Goal: Information Seeking & Learning: Learn about a topic

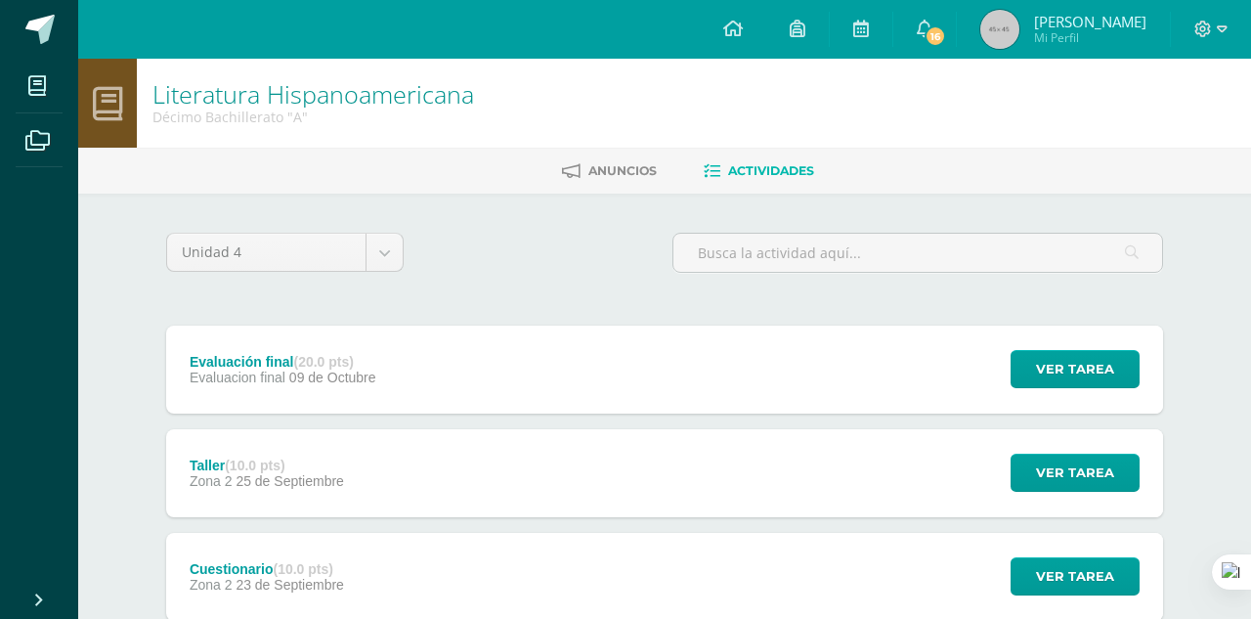
click at [237, 358] on div "Evaluación final (20.0 pts)" at bounding box center [283, 362] width 187 height 16
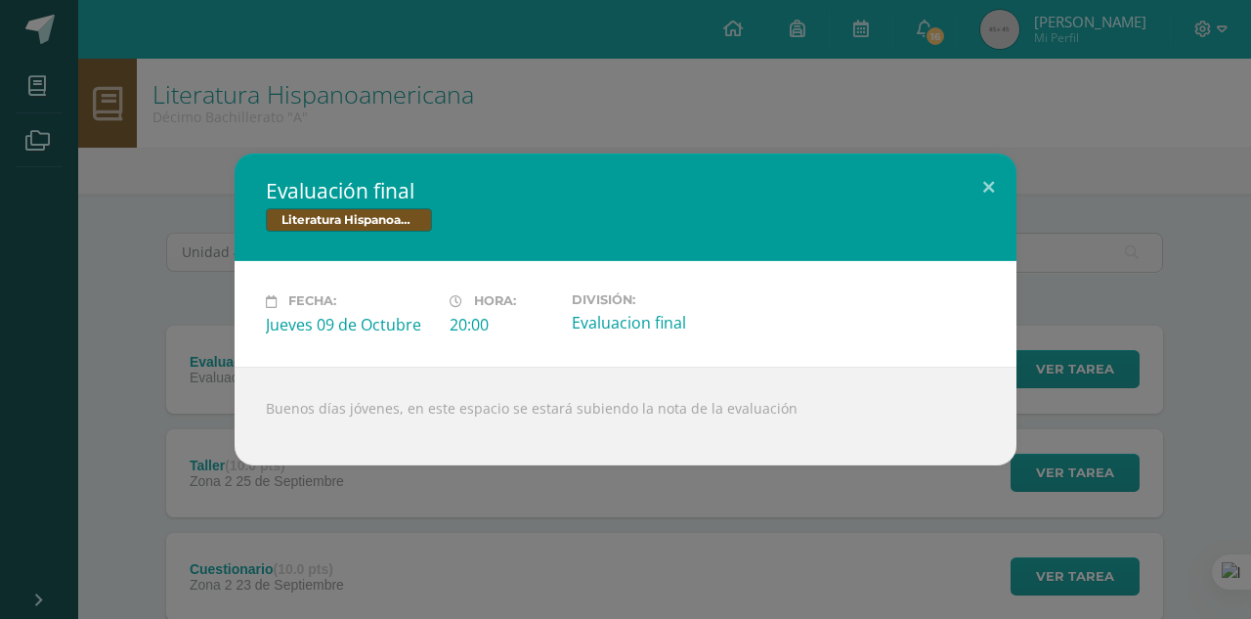
click at [220, 383] on div "Evaluación final Literatura Hispanoamericana Fecha: Jueves 09 de Octubre Hora: …" at bounding box center [626, 308] width 1236 height 311
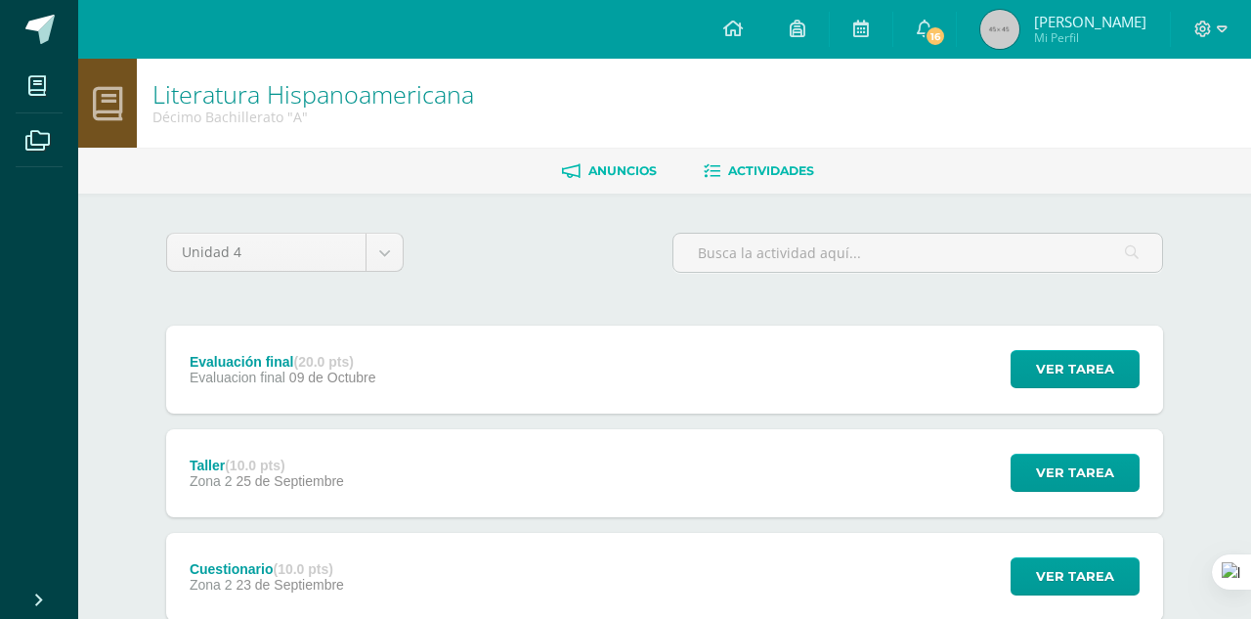
click at [630, 180] on link "Anuncios" at bounding box center [609, 170] width 95 height 31
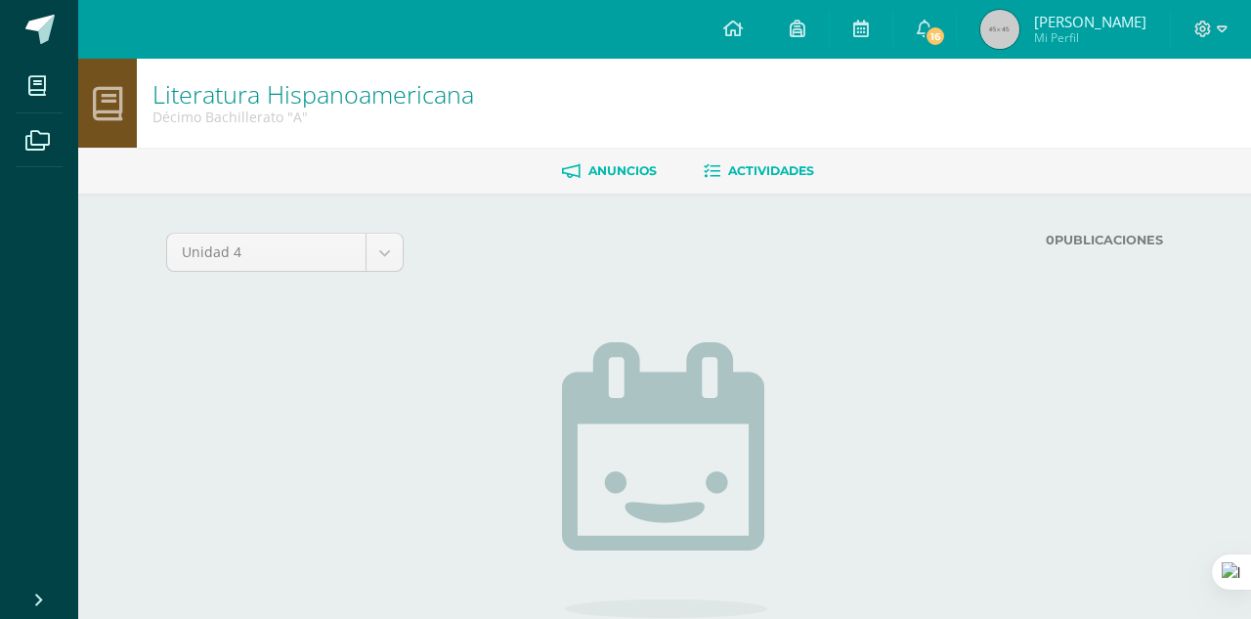
click at [765, 155] on link "Actividades" at bounding box center [759, 170] width 110 height 31
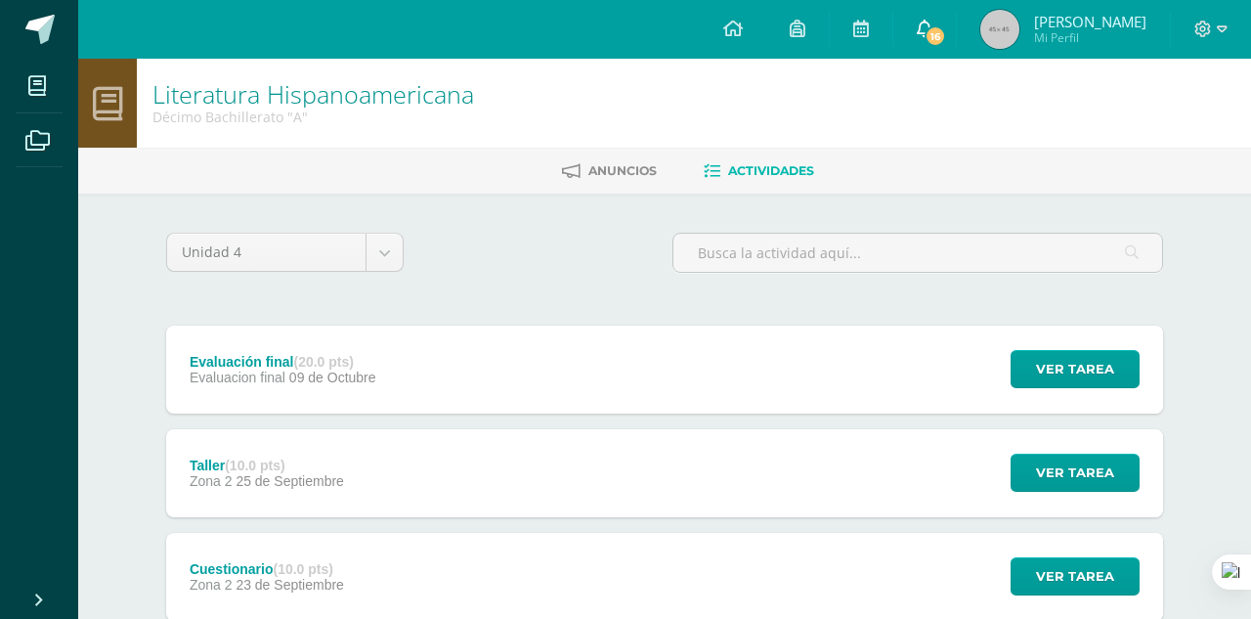
click at [930, 30] on span "16" at bounding box center [936, 36] width 22 height 22
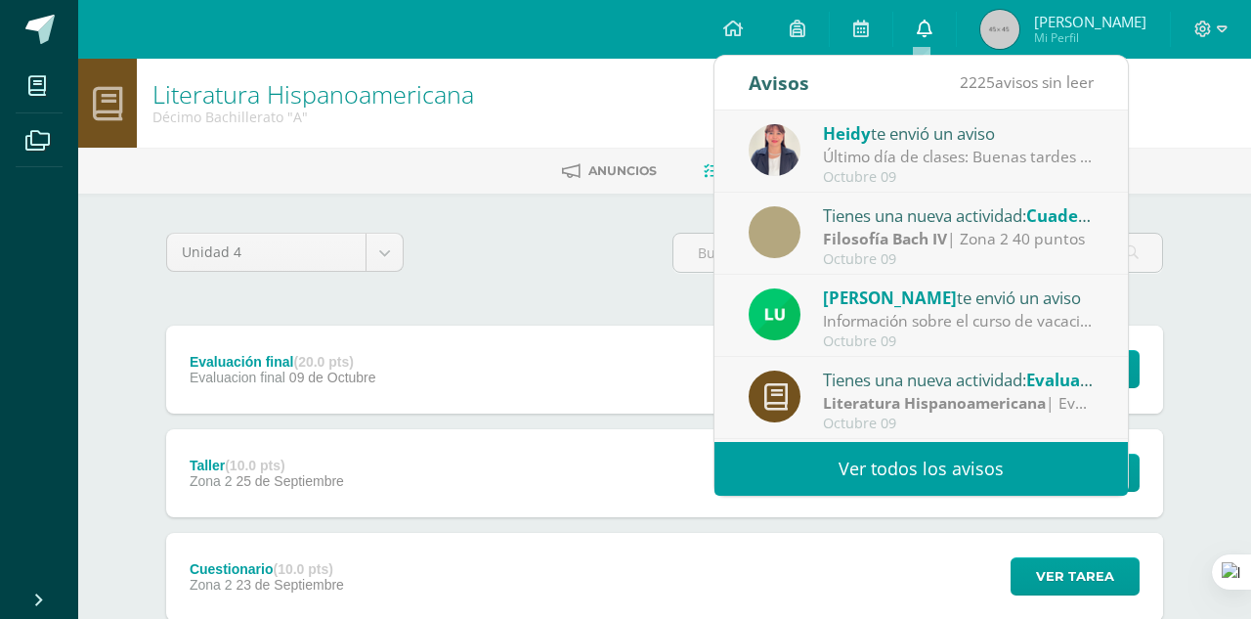
click at [930, 30] on link "0" at bounding box center [925, 29] width 63 height 59
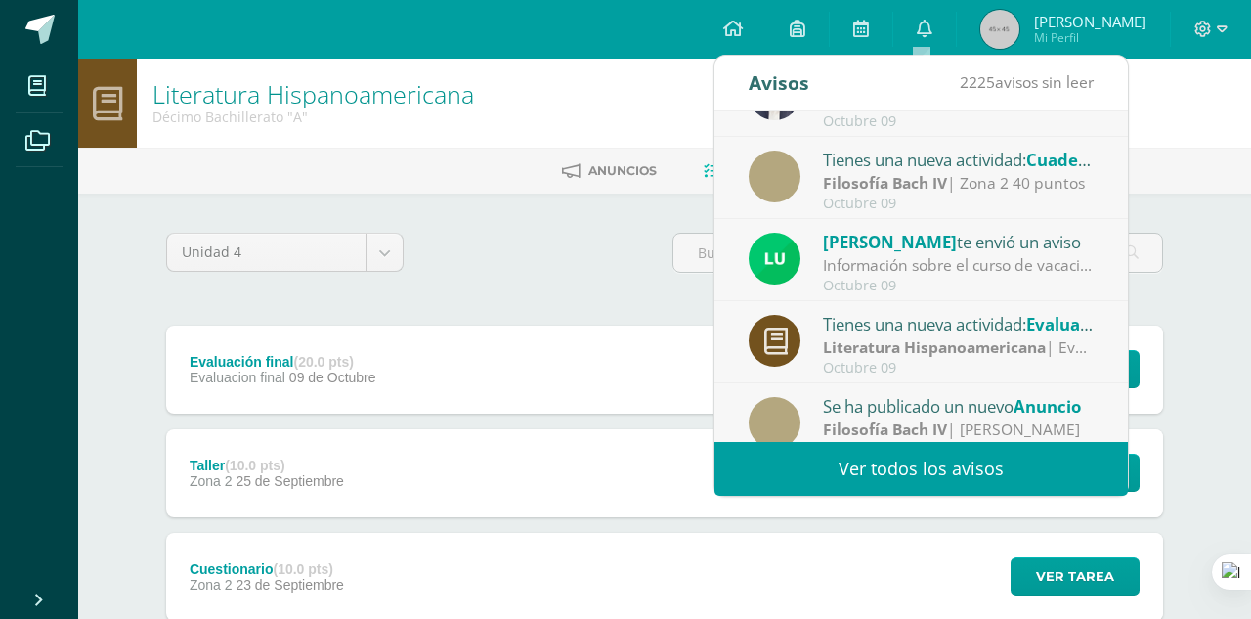
scroll to position [58, 0]
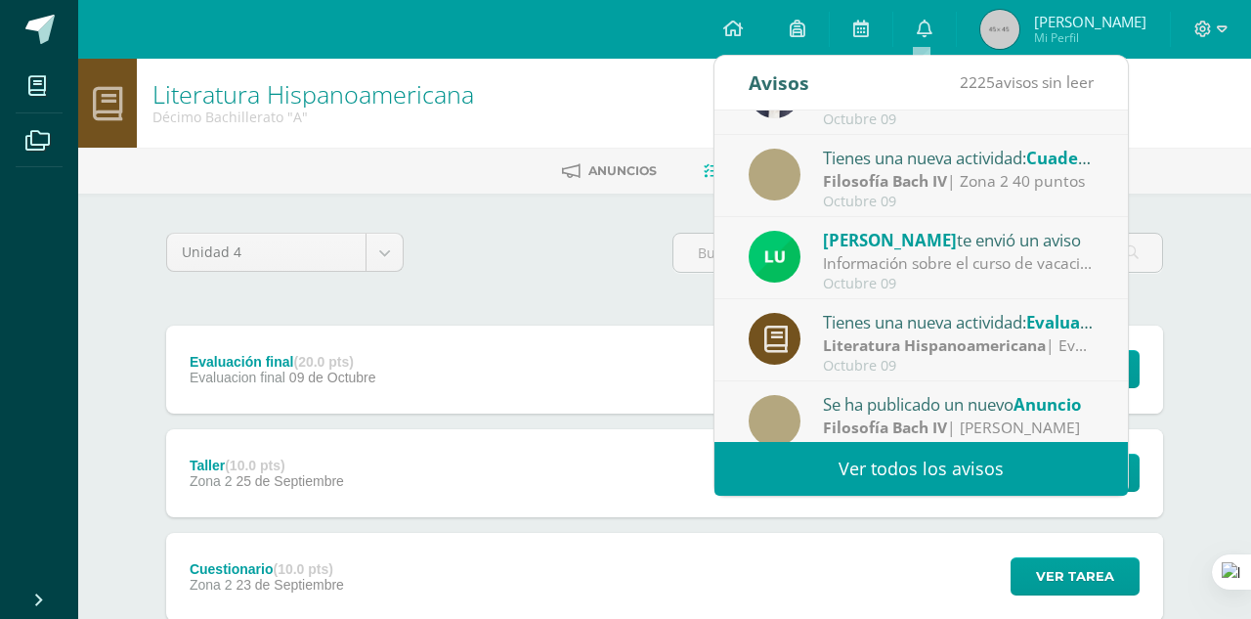
click at [989, 180] on div "Filosofía [PERSON_NAME] IV | Zona 2 40 puntos" at bounding box center [959, 181] width 272 height 22
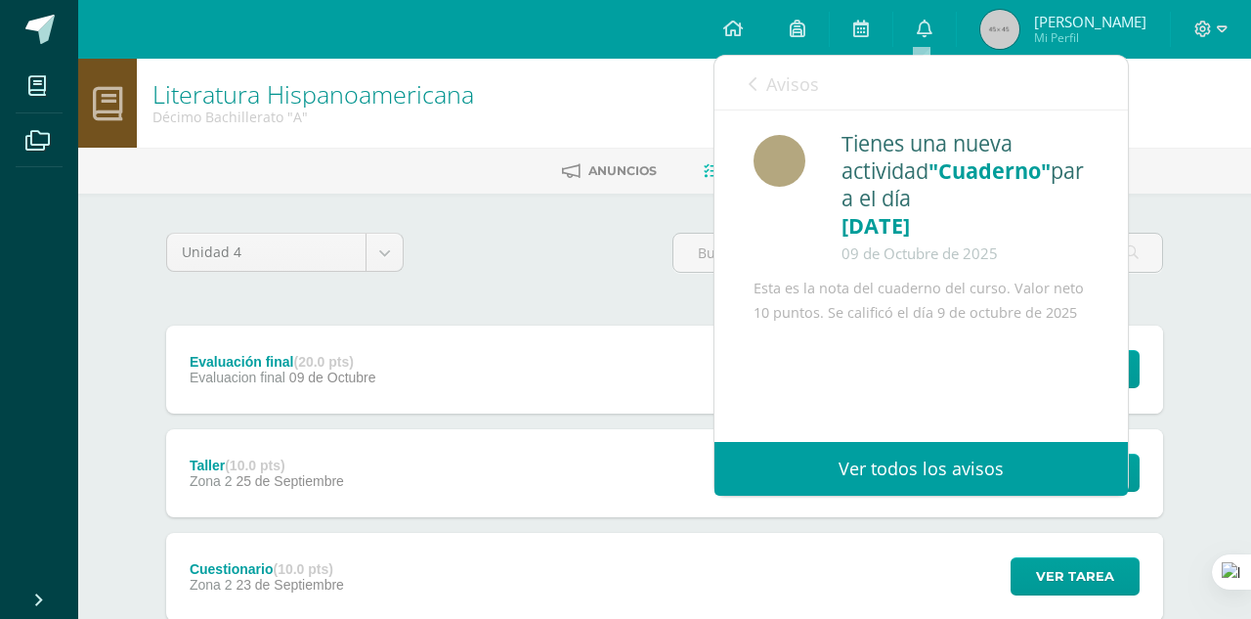
click at [981, 154] on div "Tienes una nueva actividad "Cuaderno" para el día [DATE] [DATE]" at bounding box center [965, 198] width 247 height 137
click at [425, 235] on div "Unidad 4 Unidad 1 Unidad 2 Unidad 3 Unidad 4" at bounding box center [664, 261] width 1013 height 56
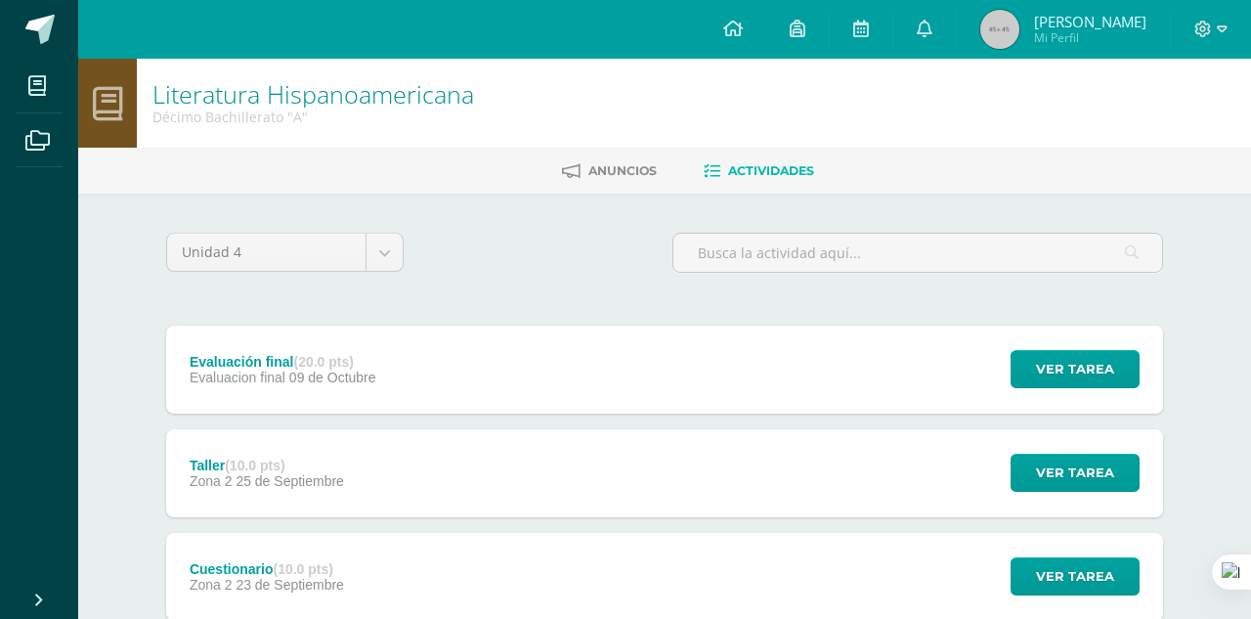
click at [599, 115] on div "Literatura Hispanoamericana Décimo Bachillerato "A"" at bounding box center [664, 103] width 1173 height 89
click at [637, 179] on link "Anuncios" at bounding box center [609, 170] width 95 height 31
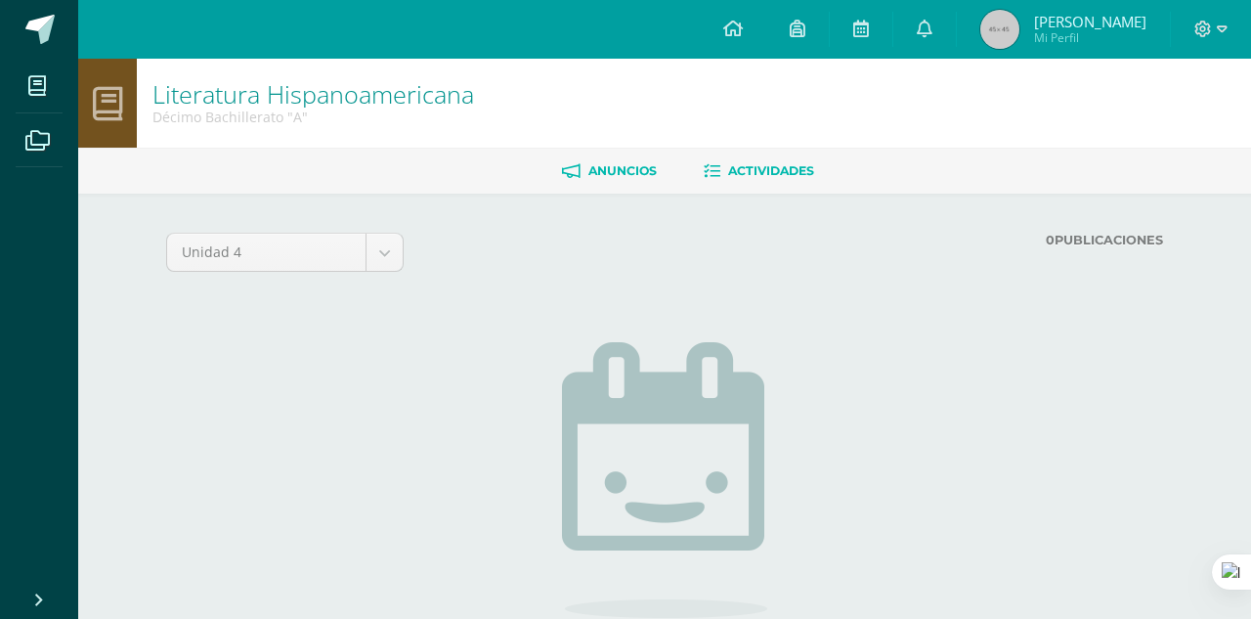
click at [744, 186] on link "Actividades" at bounding box center [759, 170] width 110 height 31
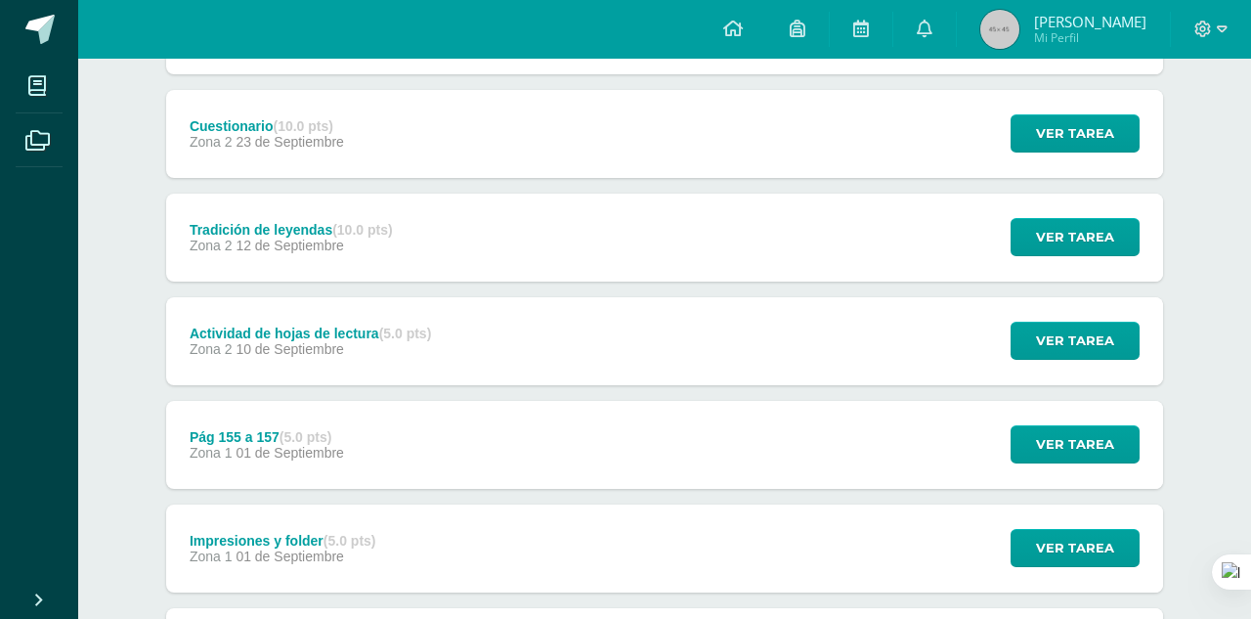
scroll to position [444, 0]
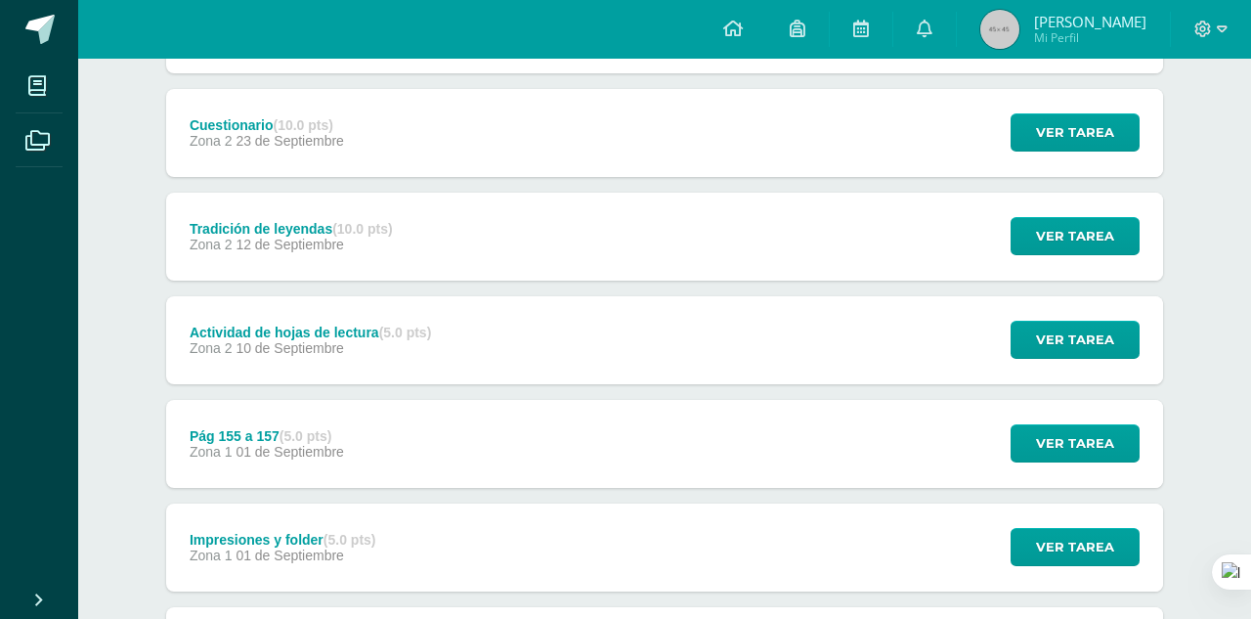
click at [326, 449] on span "01 de Septiembre" at bounding box center [290, 452] width 109 height 16
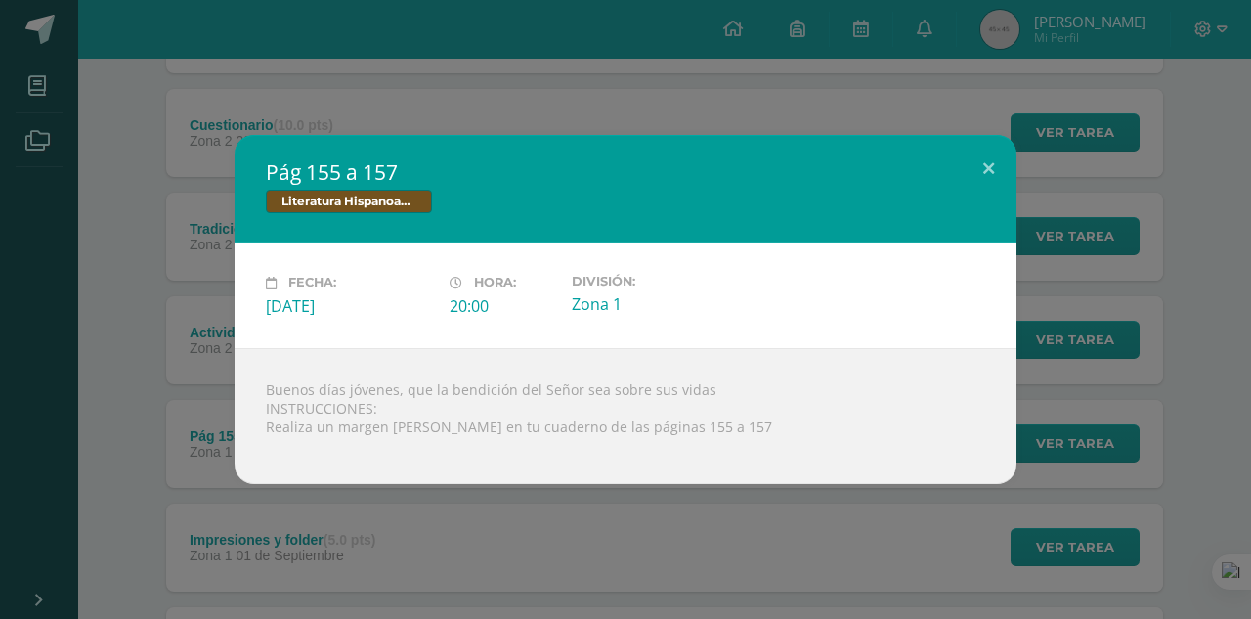
click at [430, 560] on div "Pág 155 a 157 Literatura Hispanoamericana Fecha: Lunes 01 de Septiembre Hora: 2…" at bounding box center [625, 309] width 1251 height 619
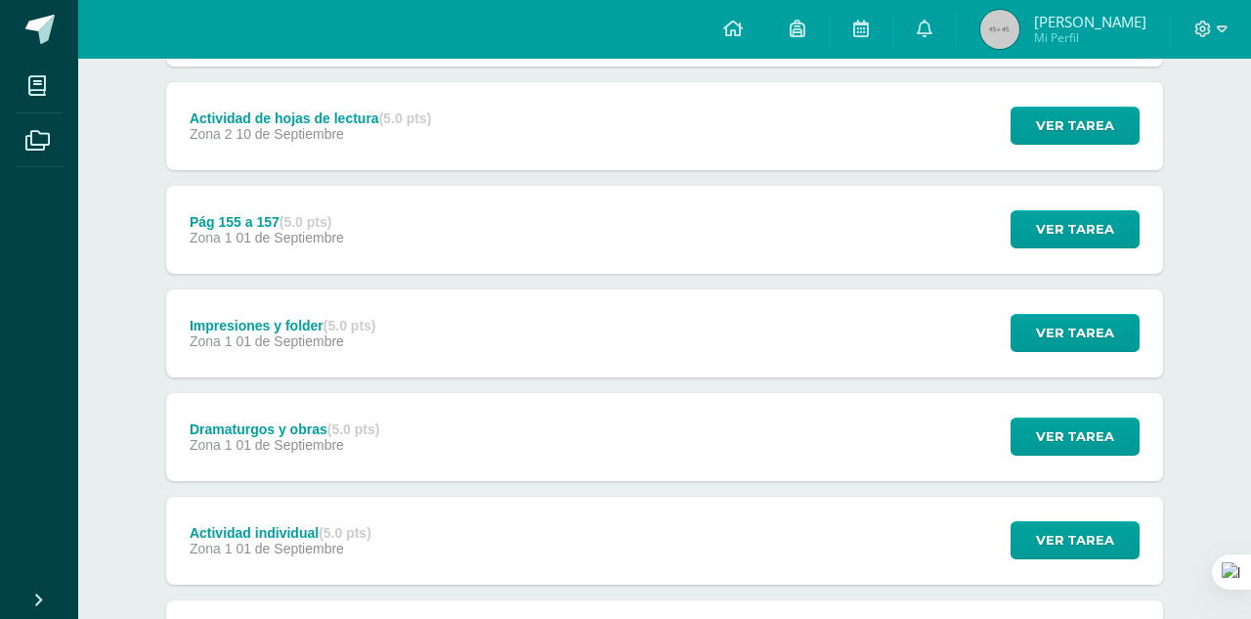
scroll to position [661, 0]
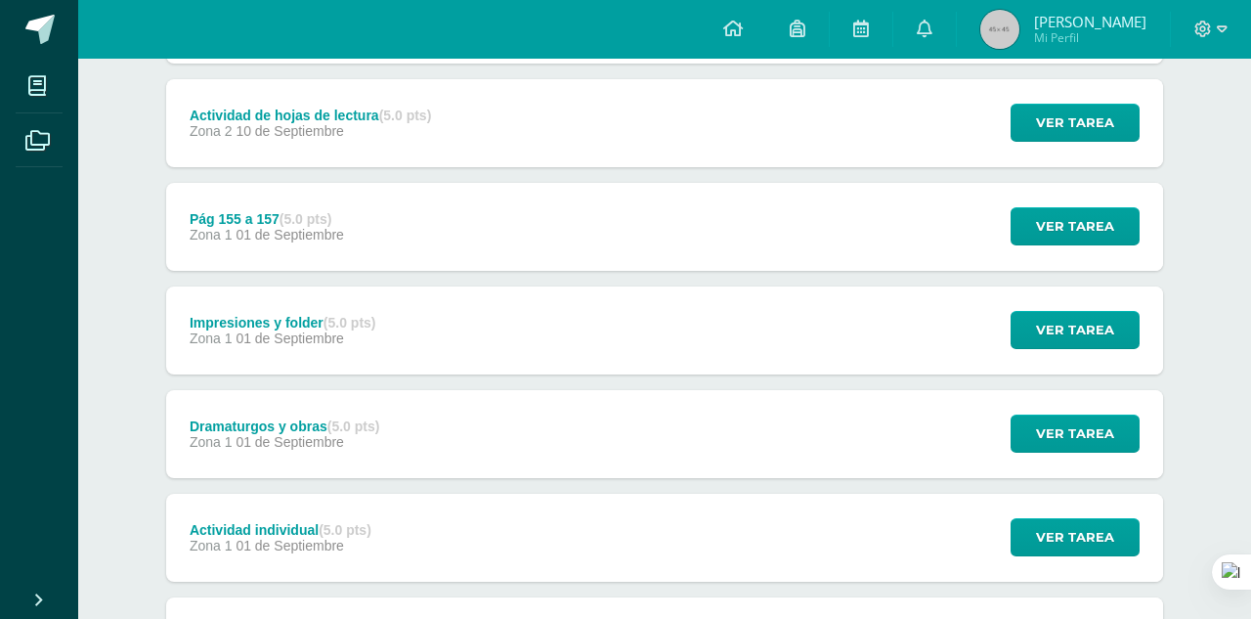
click at [303, 441] on span "01 de Septiembre" at bounding box center [290, 442] width 109 height 16
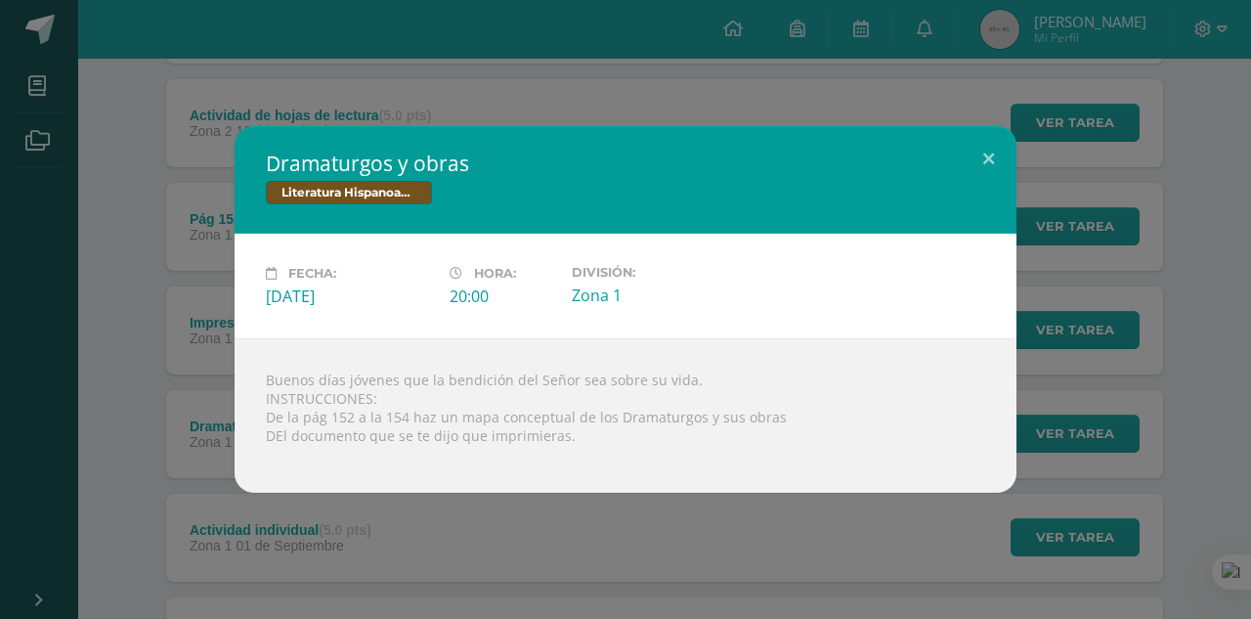
click at [231, 352] on div "Dramaturgos y obras Literatura Hispanoamericana Fecha: Lunes 01 de Septiembre H…" at bounding box center [626, 309] width 1236 height 367
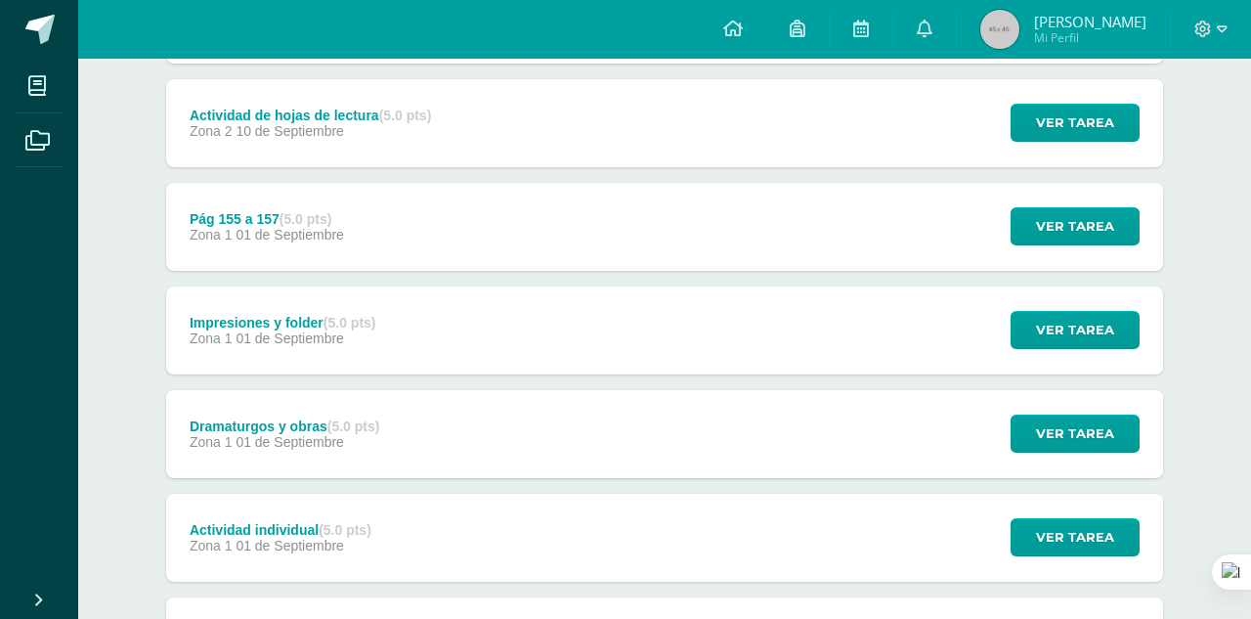
click at [231, 352] on div "Impresiones y folder (5.0 pts) Zona 1 01 de Septiembre" at bounding box center [282, 330] width 233 height 88
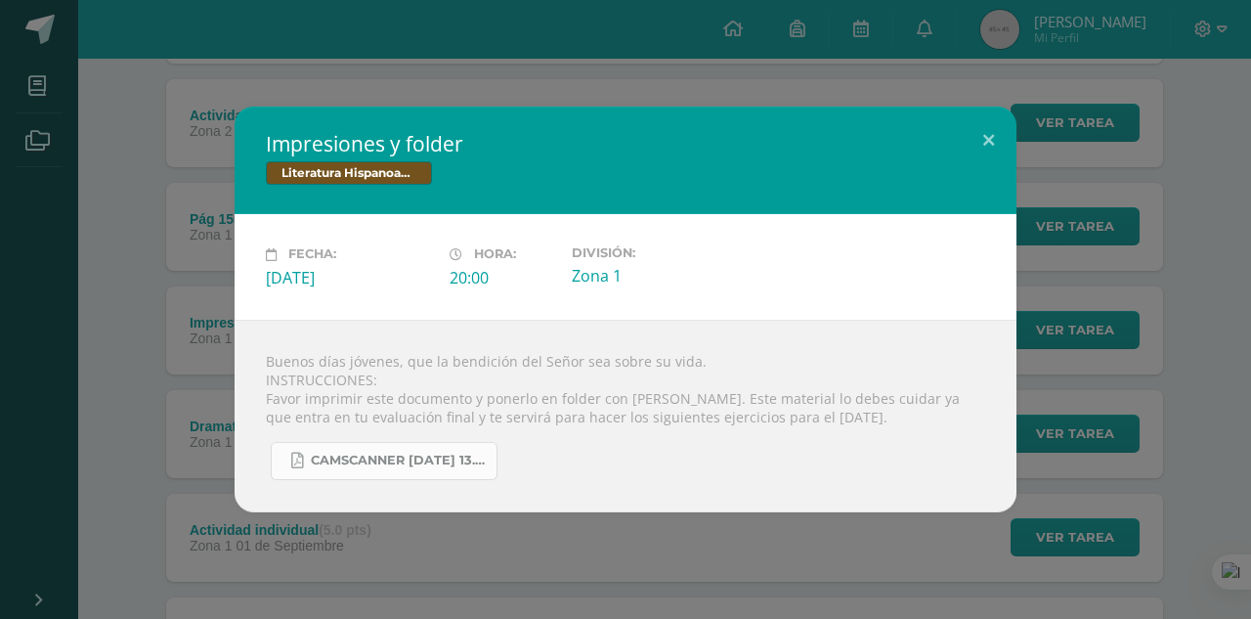
click at [381, 453] on span "CamScanner 28-08-2025 13.05.pdf" at bounding box center [399, 461] width 176 height 16
click at [203, 295] on div "Impresiones y folder Literatura Hispanoamericana Fecha: Lunes 01 de Septiembre …" at bounding box center [626, 309] width 1236 height 405
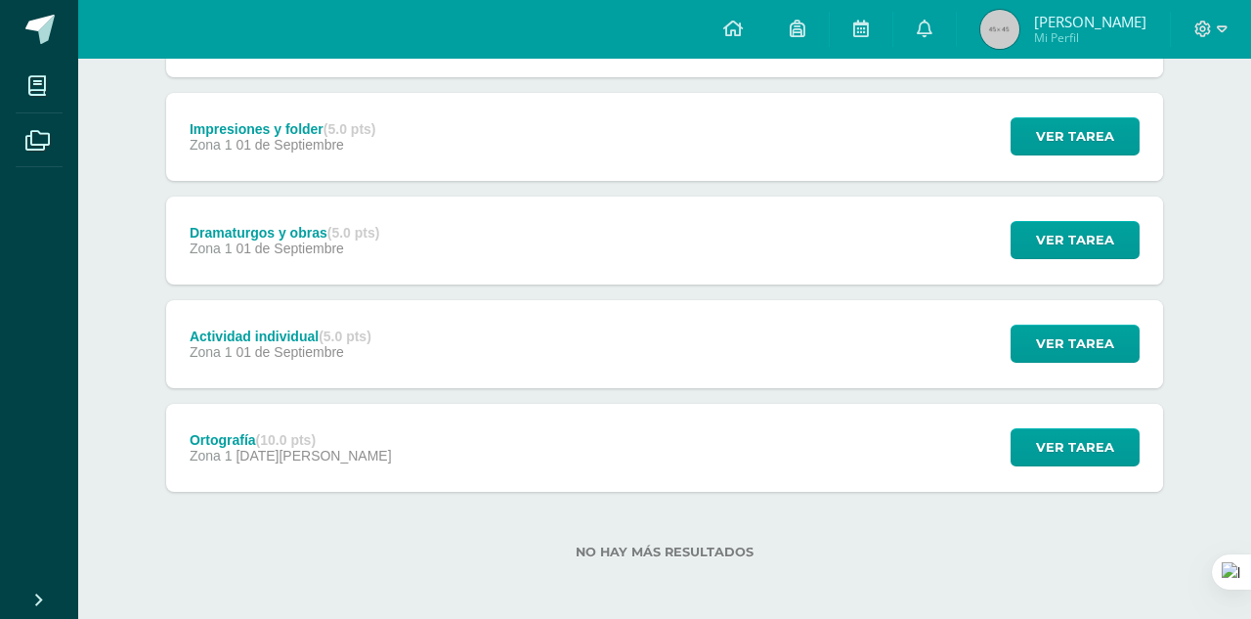
scroll to position [853, 0]
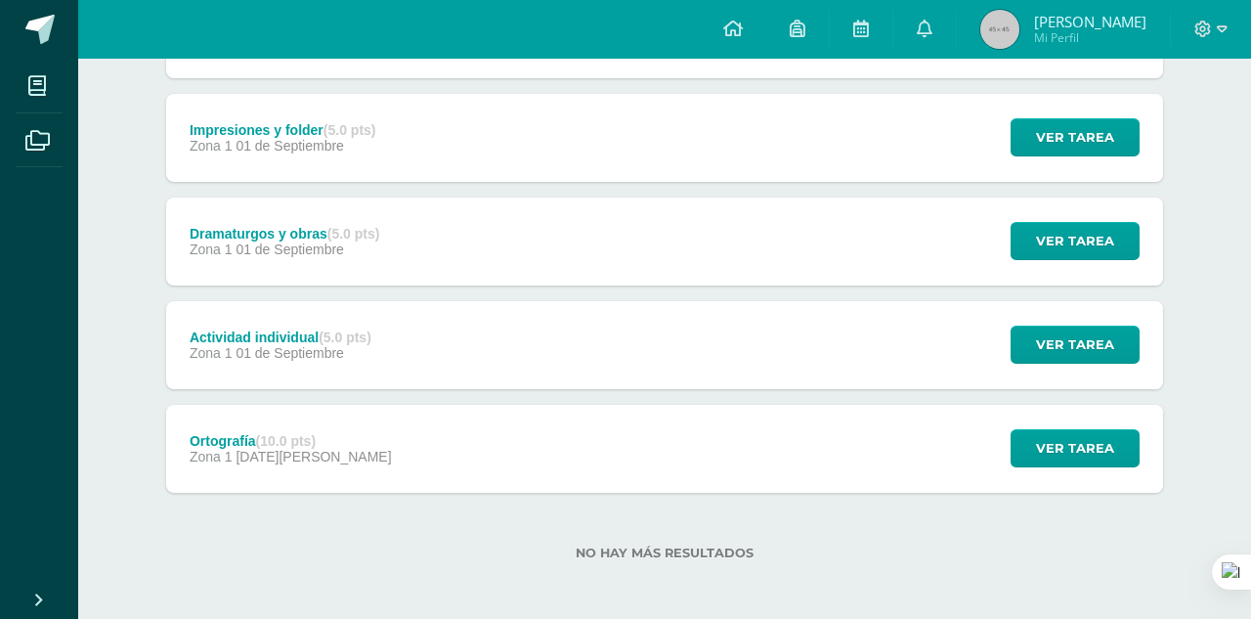
click at [265, 330] on div "Actividad individual (5.0 pts)" at bounding box center [281, 337] width 182 height 16
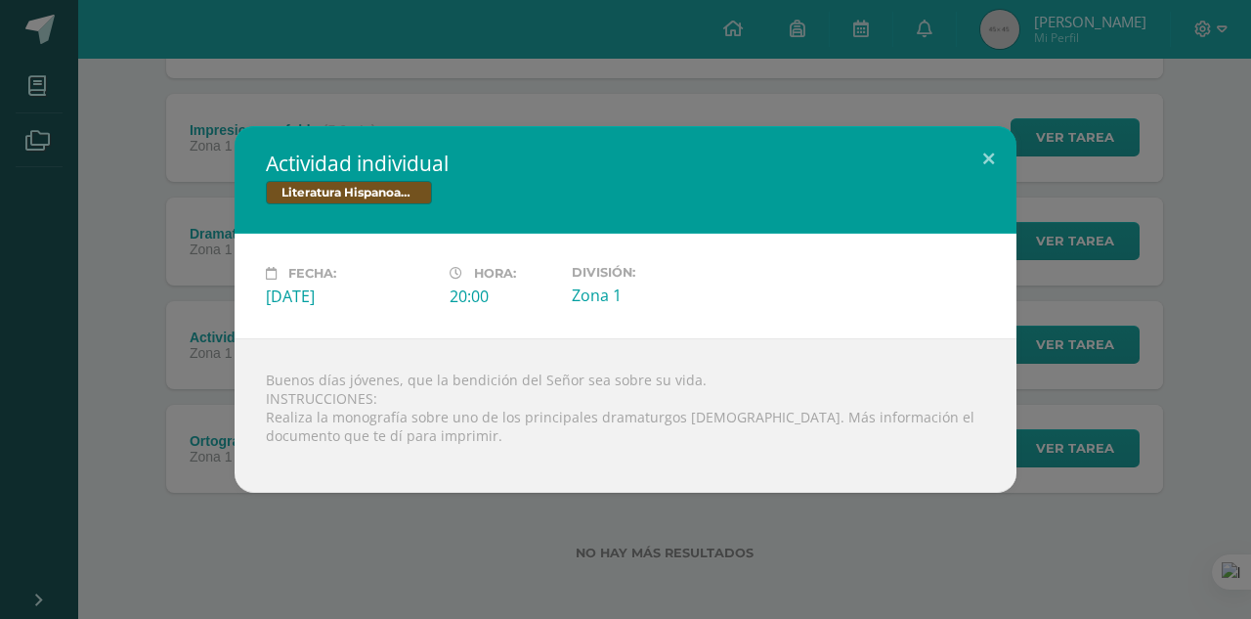
click at [200, 297] on div "Actividad individual Literatura Hispanoamericana Fecha: Lunes 01 de Septiembre …" at bounding box center [626, 309] width 1236 height 367
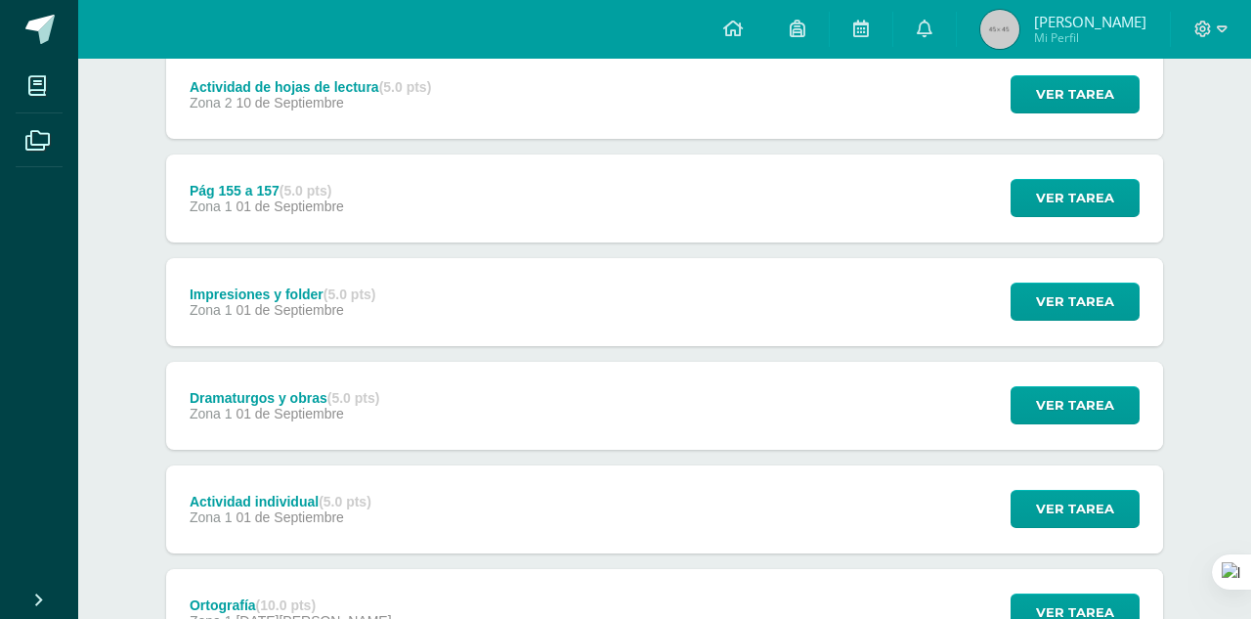
scroll to position [721, 0]
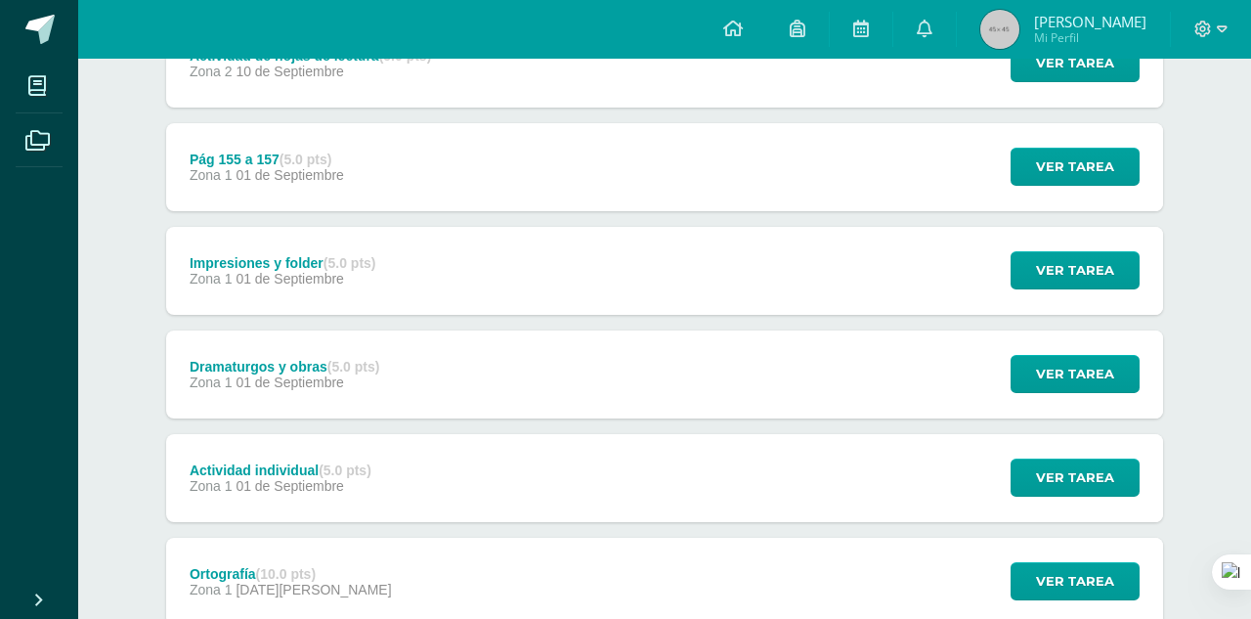
click at [200, 297] on div "Impresiones y folder (5.0 pts) Zona 1 01 de Septiembre" at bounding box center [282, 271] width 233 height 88
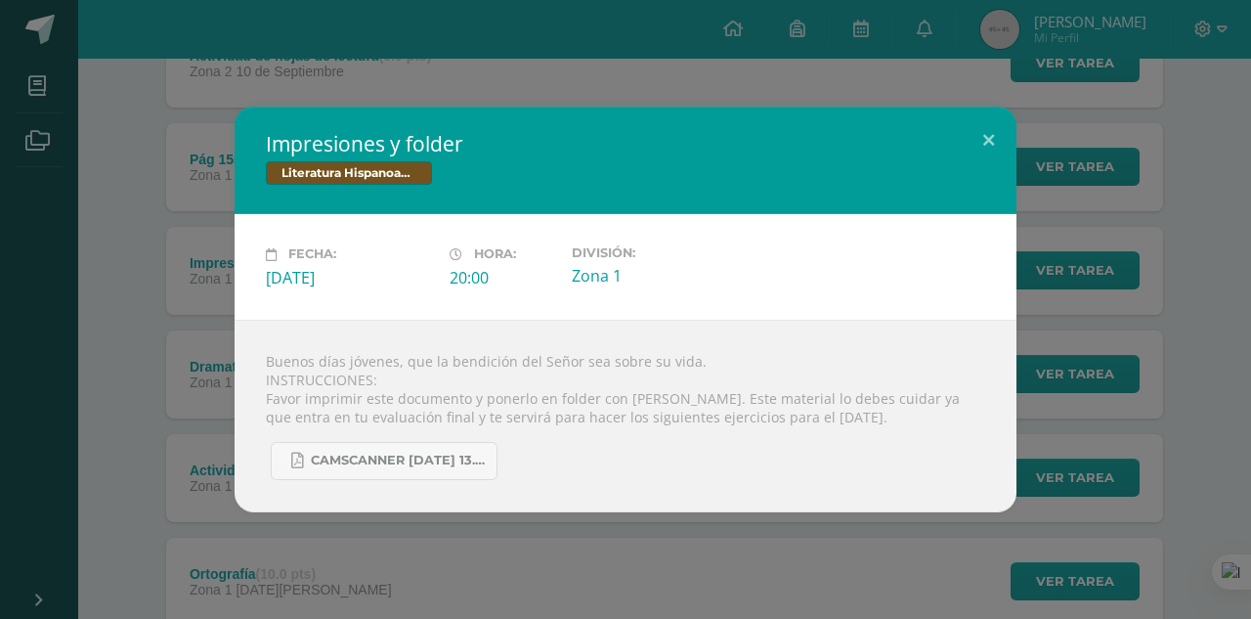
click at [200, 297] on div "Impresiones y folder Literatura Hispanoamericana Fecha: Lunes 01 de Septiembre …" at bounding box center [626, 309] width 1236 height 405
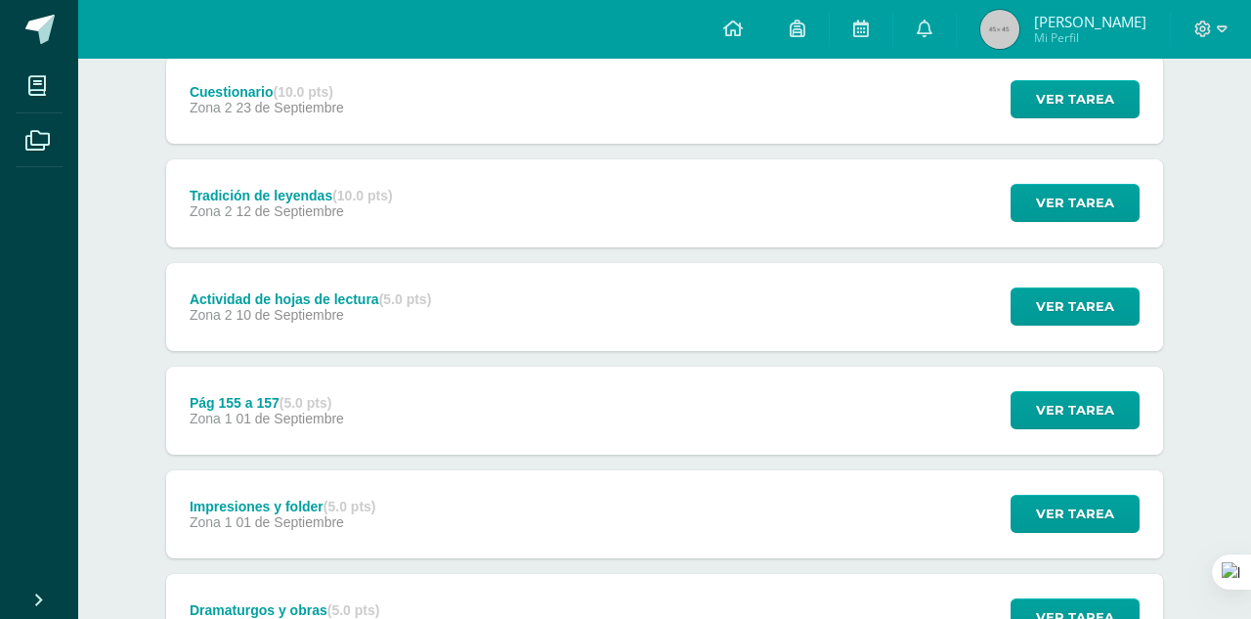
click at [200, 297] on div "Actividad de hojas de lectura (5.0 pts)" at bounding box center [310, 299] width 241 height 16
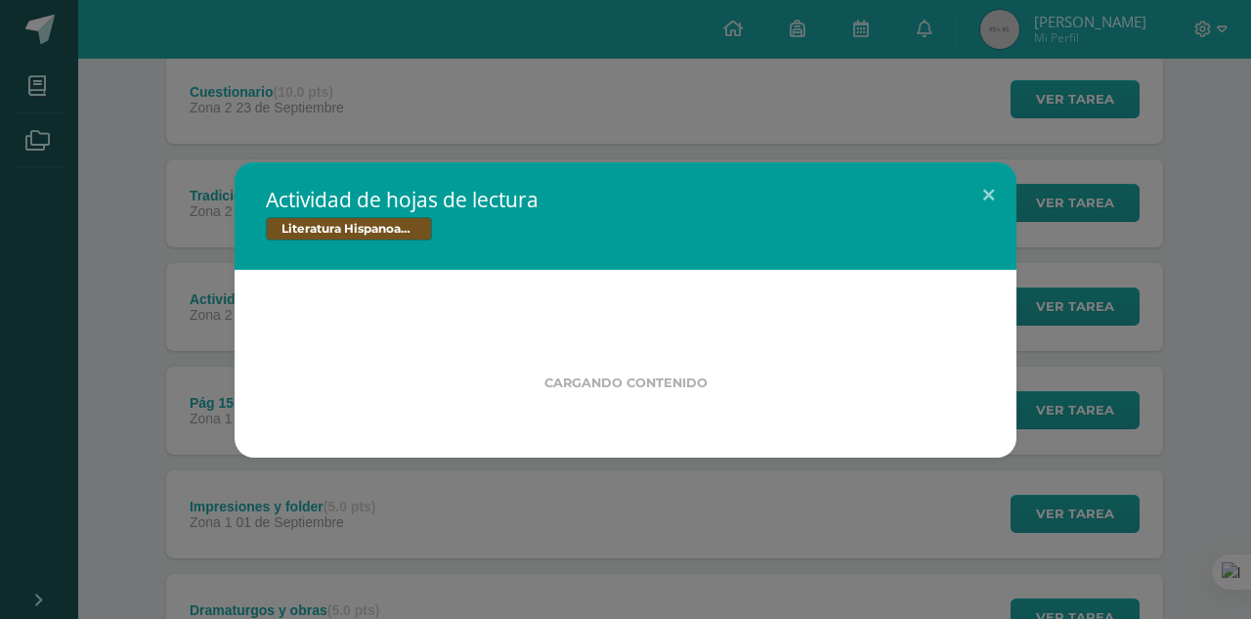
scroll to position [478, 0]
click at [200, 297] on div "Actividad de hojas de lectura Literatura Hispanoamericana Cargando contenido" at bounding box center [626, 309] width 1236 height 295
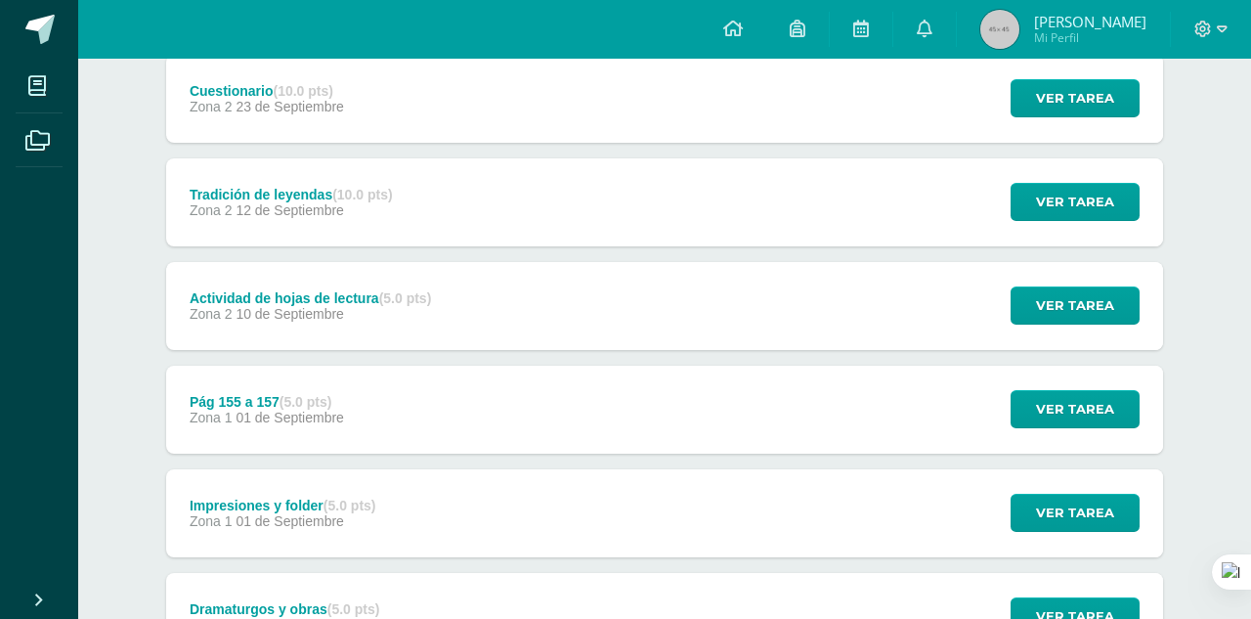
click at [200, 297] on div "Actividad de hojas de lectura (5.0 pts)" at bounding box center [310, 298] width 241 height 16
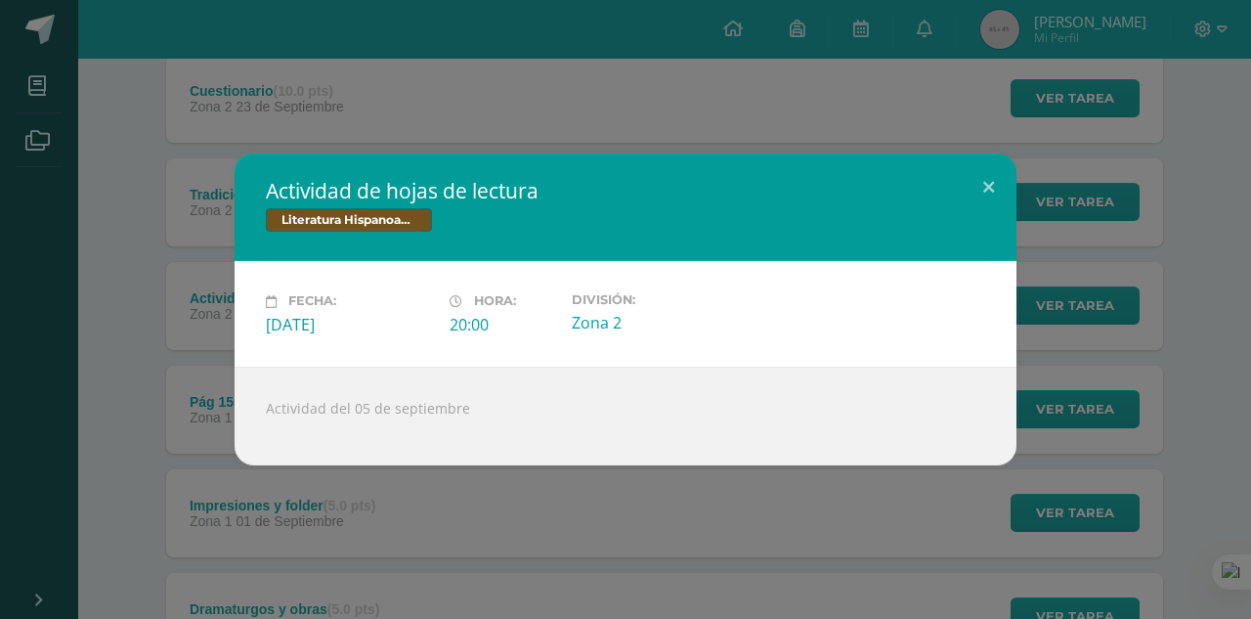
click at [200, 297] on div "Actividad de hojas de lectura Literatura Hispanoamericana Fecha: Miércoles 10 d…" at bounding box center [626, 308] width 1236 height 311
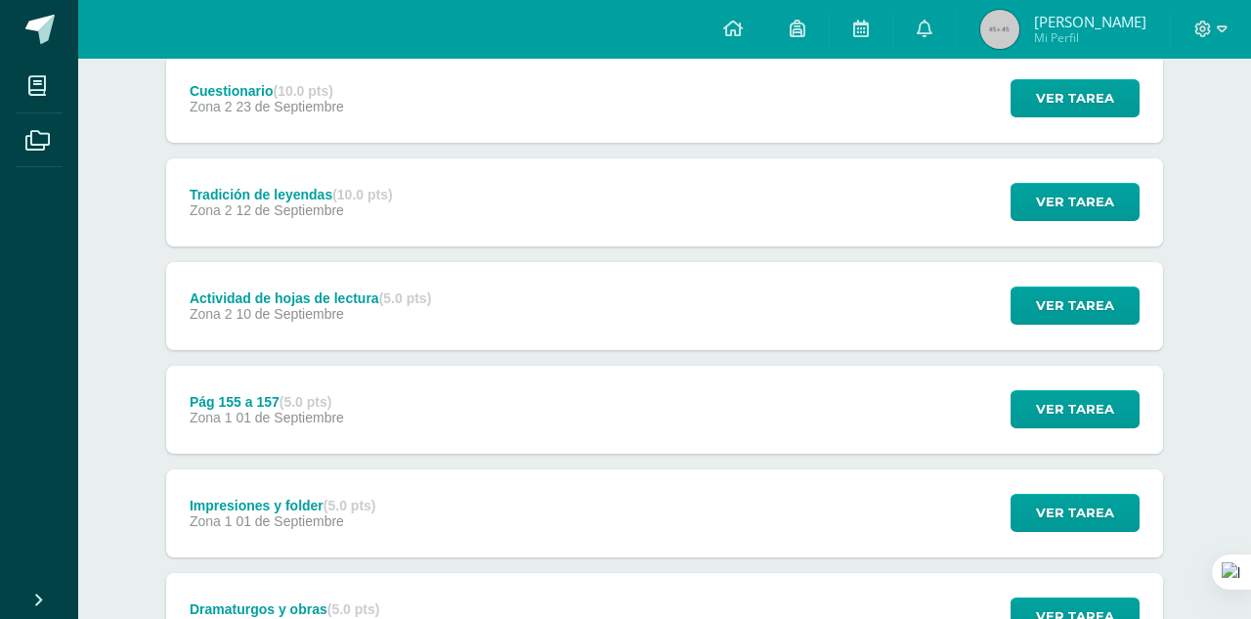
click at [230, 172] on div "Tradición de leyendas (10.0 pts) Zona 2 12 de Septiembre" at bounding box center [291, 202] width 250 height 88
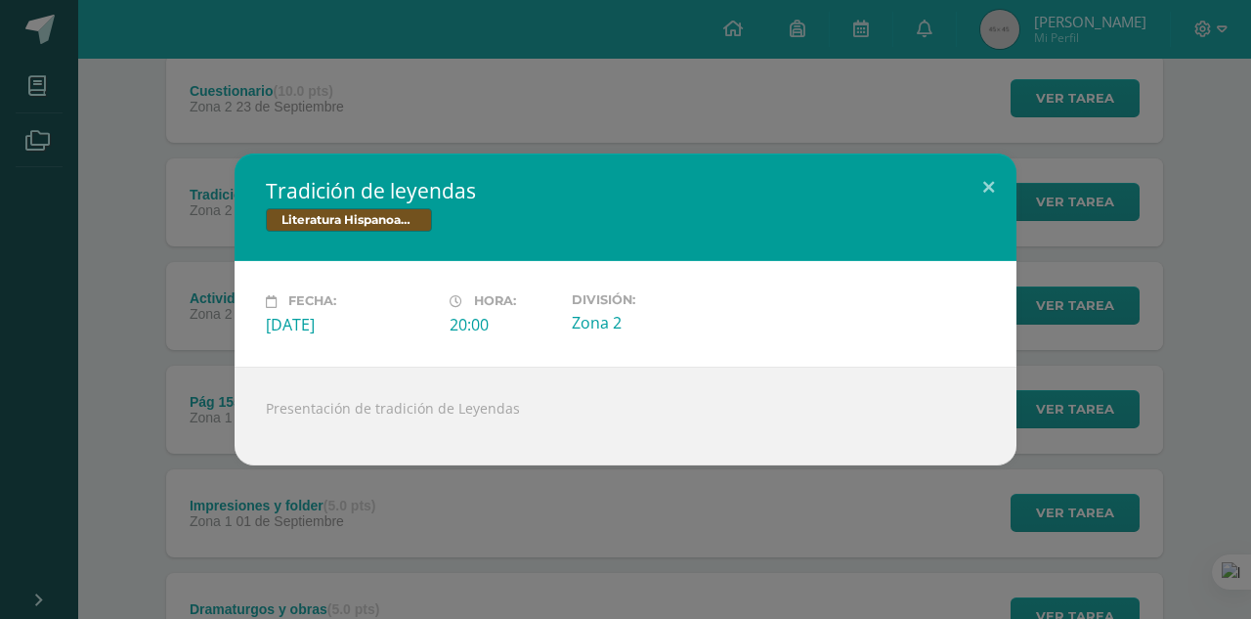
click at [216, 177] on div "Tradición de leyendas Literatura Hispanoamericana Fecha: Viernes 12 de Septiemb…" at bounding box center [626, 308] width 1236 height 311
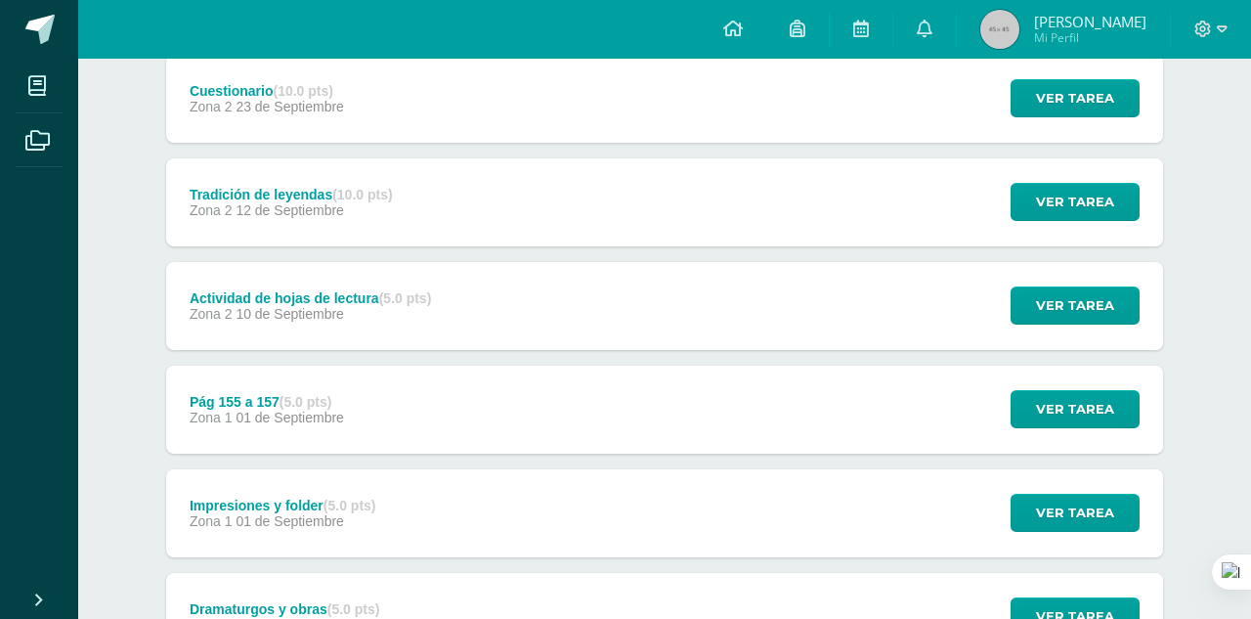
click at [236, 125] on div "Cuestionario (10.0 pts) Zona 2 23 de Septiembre" at bounding box center [266, 99] width 201 height 88
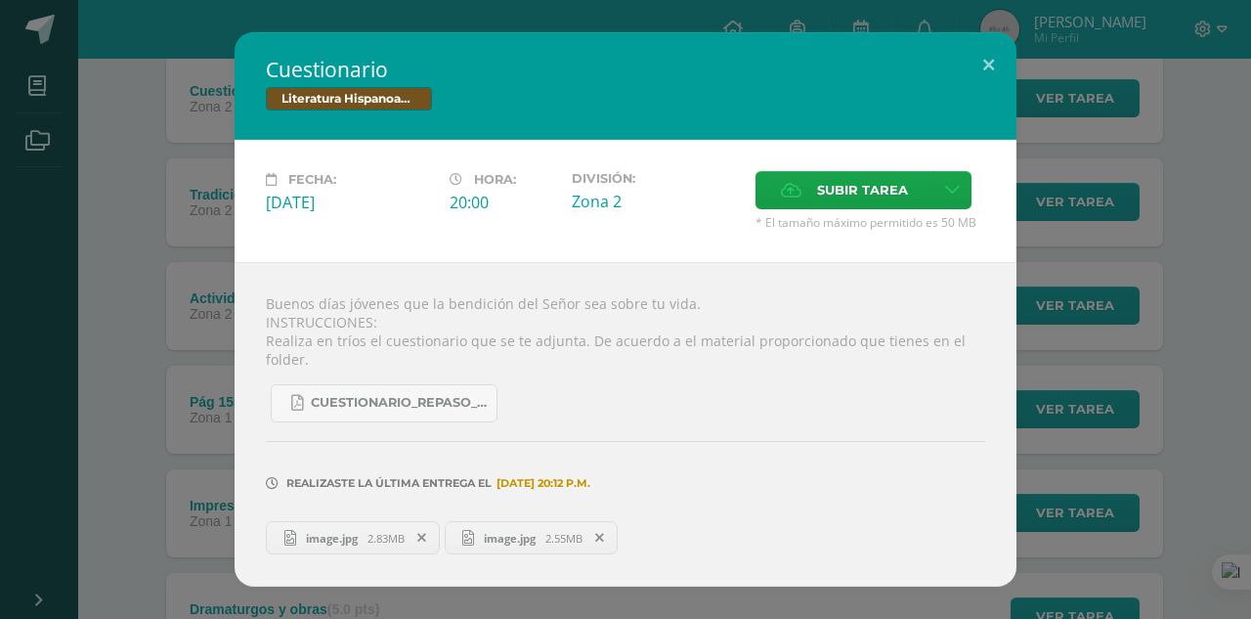
click at [193, 265] on div "Cuestionario Literatura Hispanoamericana Fecha: Martes 23 de Septiembre Hora: 2…" at bounding box center [626, 309] width 1236 height 554
